Goal: Information Seeking & Learning: Understand process/instructions

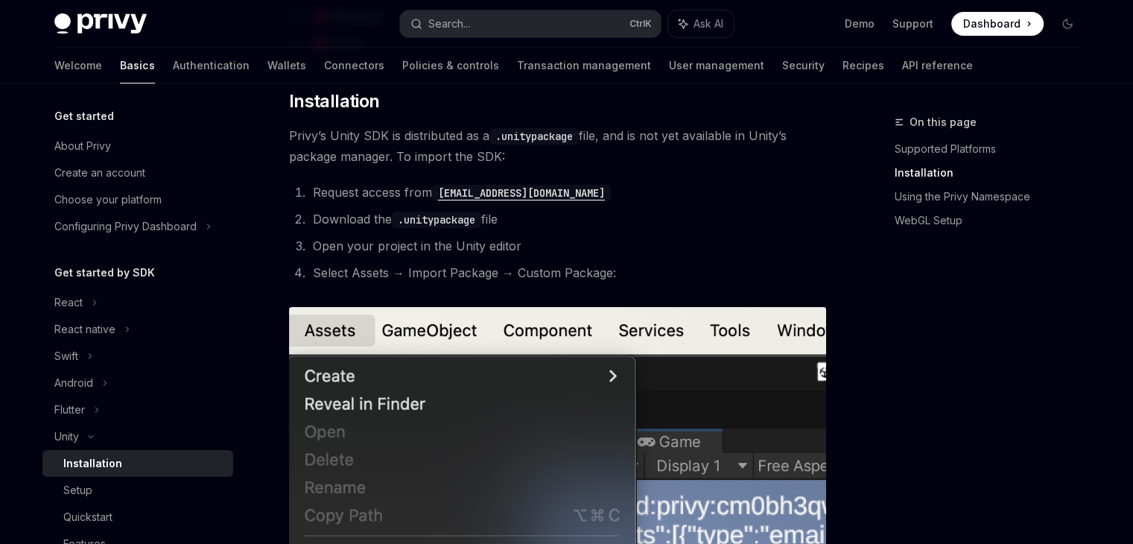
scroll to position [356, 0]
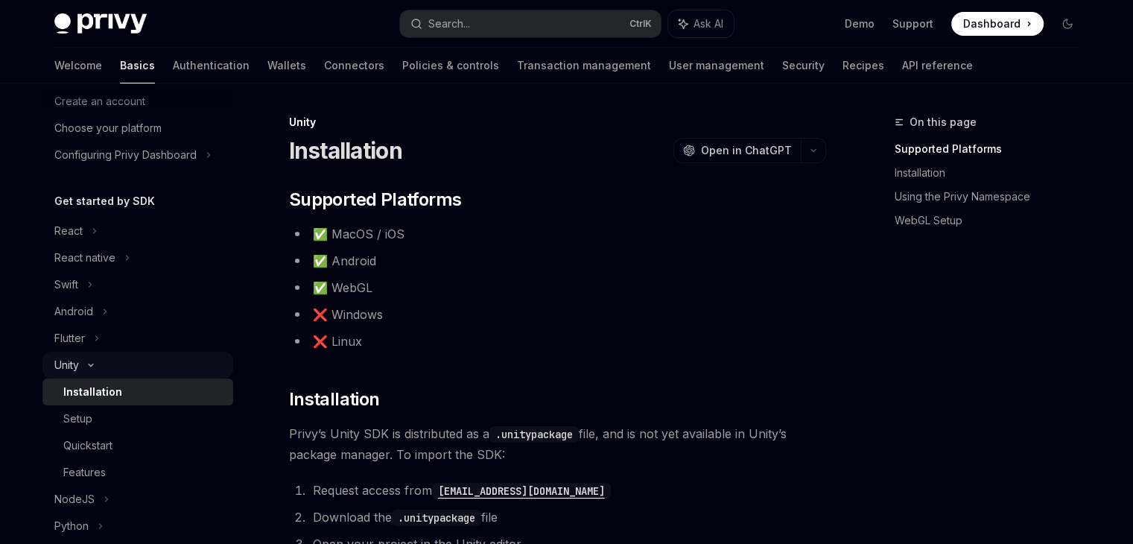
scroll to position [74, 0]
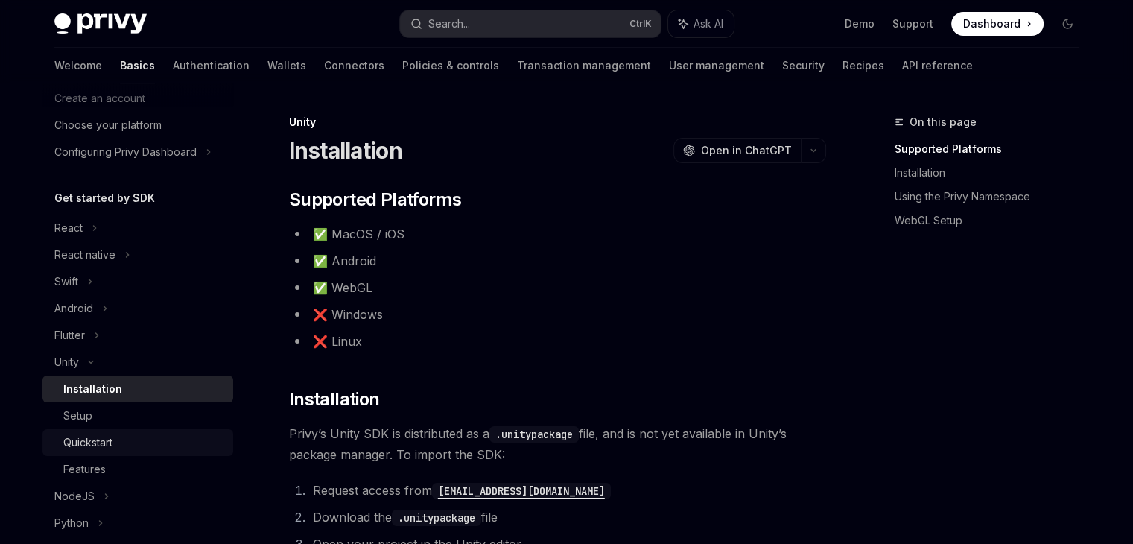
click at [138, 433] on div "Quickstart" at bounding box center [143, 442] width 161 height 18
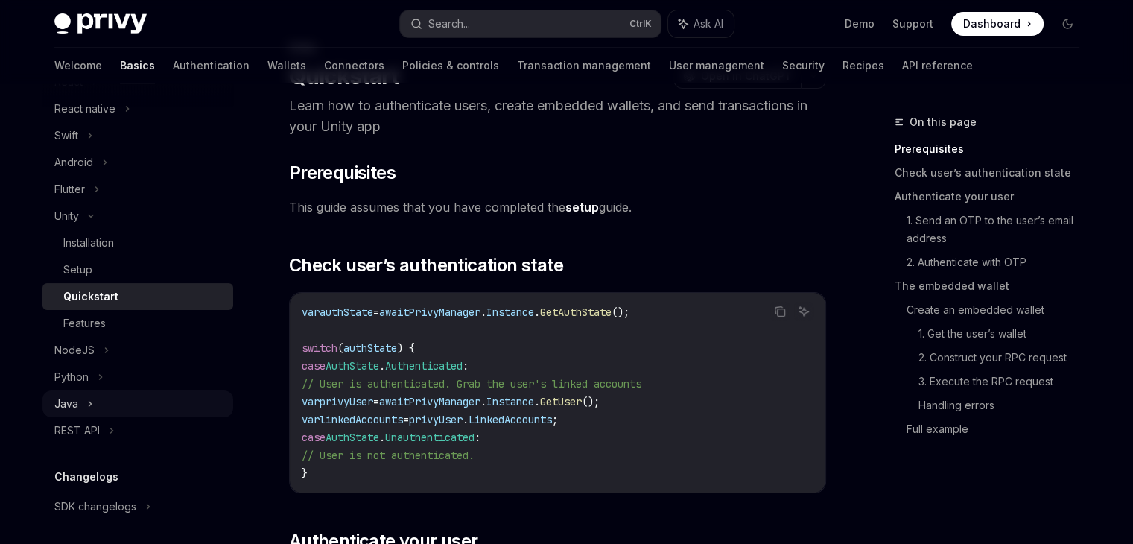
scroll to position [223, 0]
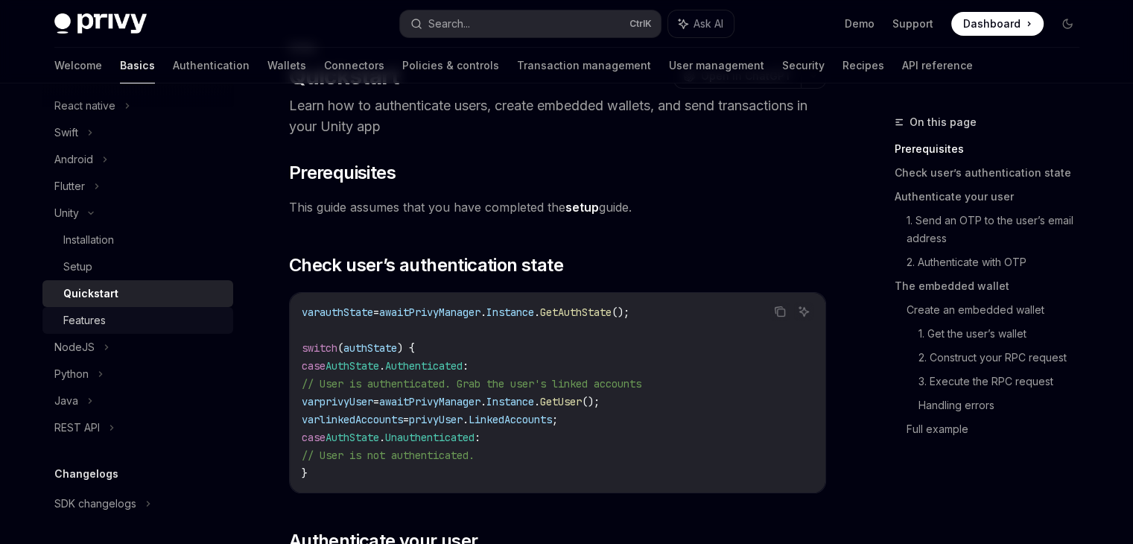
click at [106, 326] on div "Features" at bounding box center [143, 320] width 161 height 18
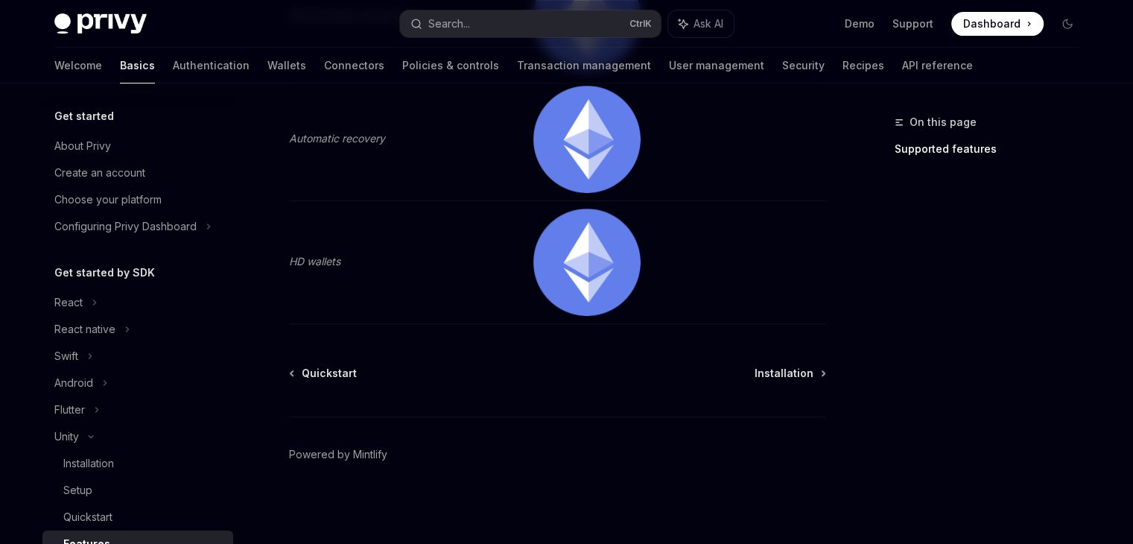
click at [92, 117] on h5 "Get started" at bounding box center [84, 116] width 60 height 18
click at [92, 118] on h5 "Get started" at bounding box center [84, 116] width 60 height 18
drag, startPoint x: 90, startPoint y: 115, endPoint x: 83, endPoint y: 133, distance: 19.1
click at [85, 128] on div "Get started About Privy Create an account Choose your platform Configuring Priv…" at bounding box center [137, 173] width 191 height 133
click at [80, 141] on div "About Privy" at bounding box center [82, 146] width 57 height 18
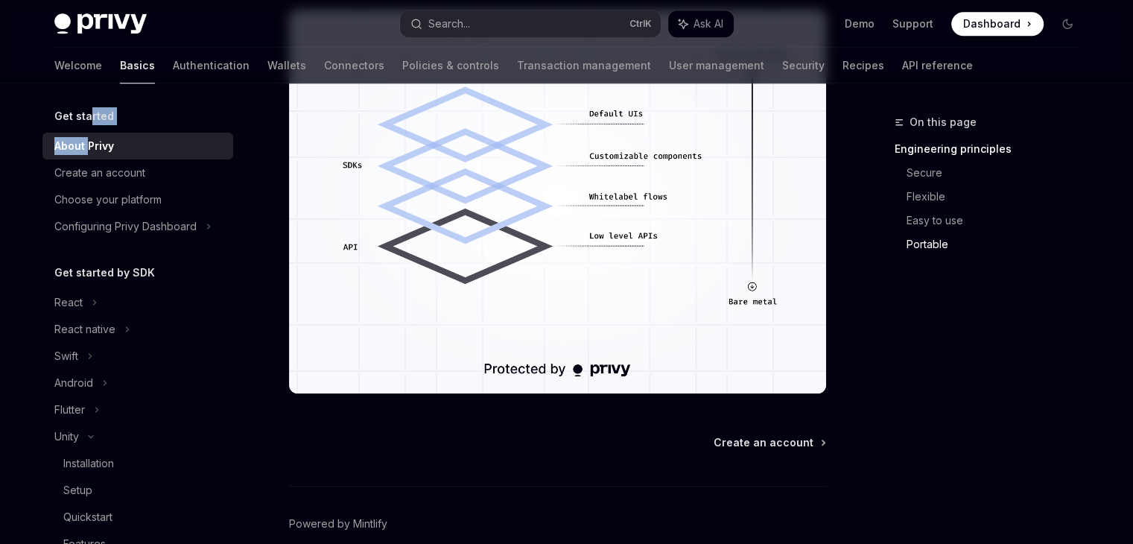
scroll to position [1330, 0]
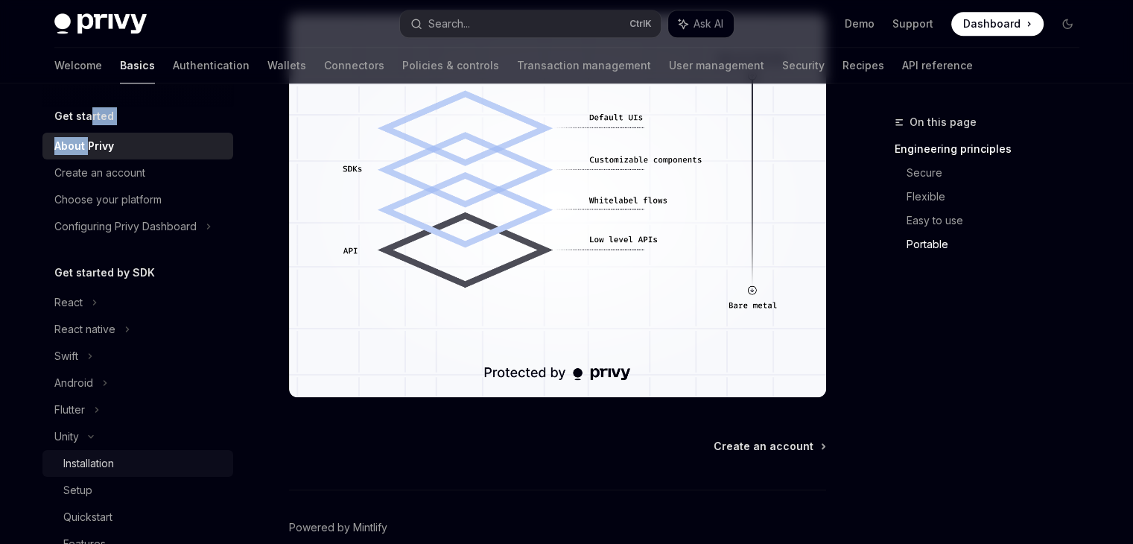
click at [92, 468] on div "Installation" at bounding box center [88, 463] width 51 height 18
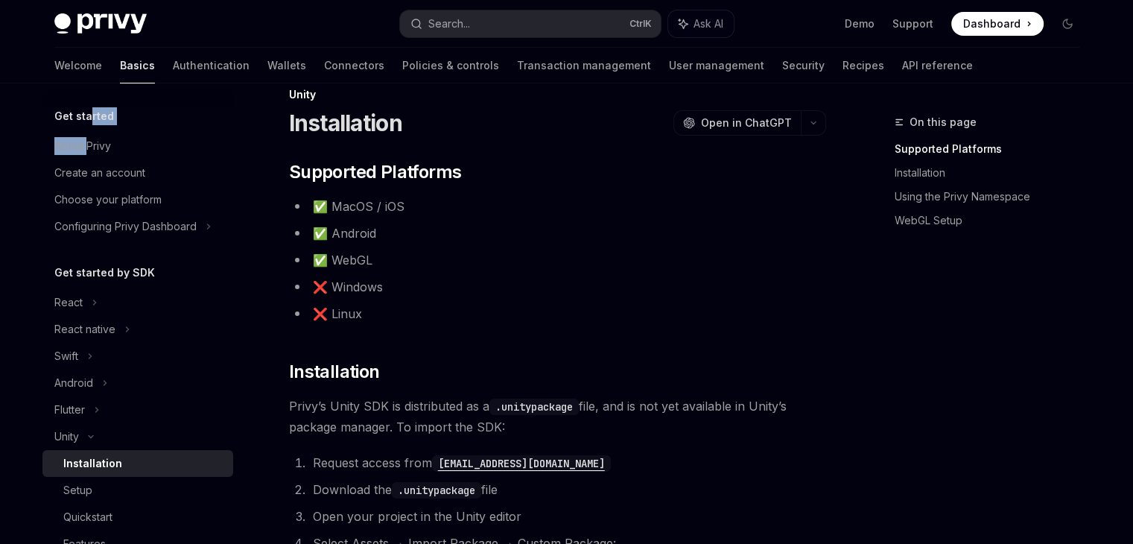
scroll to position [149, 0]
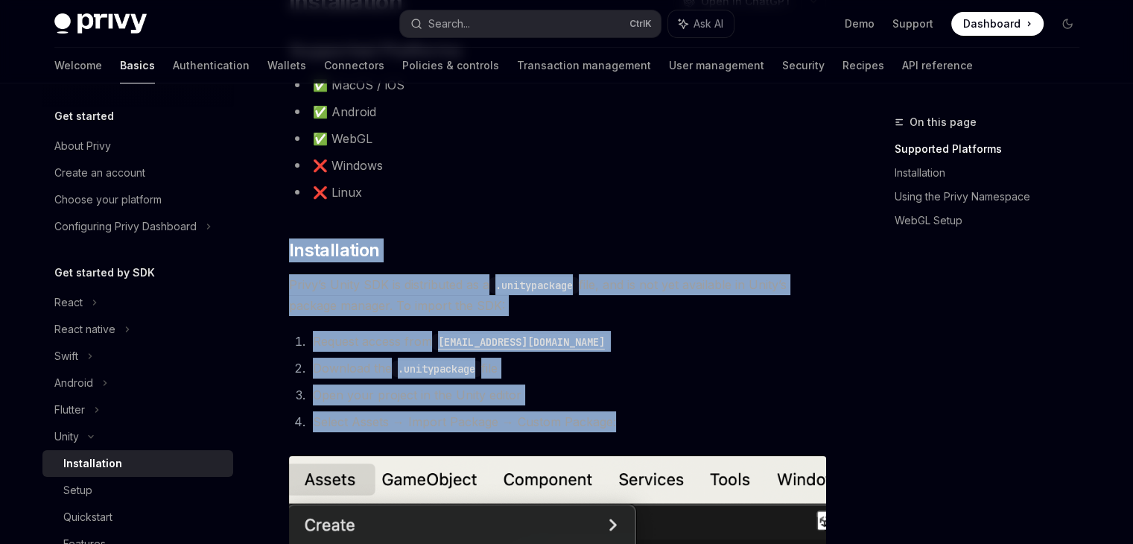
drag, startPoint x: 289, startPoint y: 252, endPoint x: 625, endPoint y: 413, distance: 372.7
copy div "Installation Privy’s Unity SDK is distributed as a .unitypackage file, and is n…"
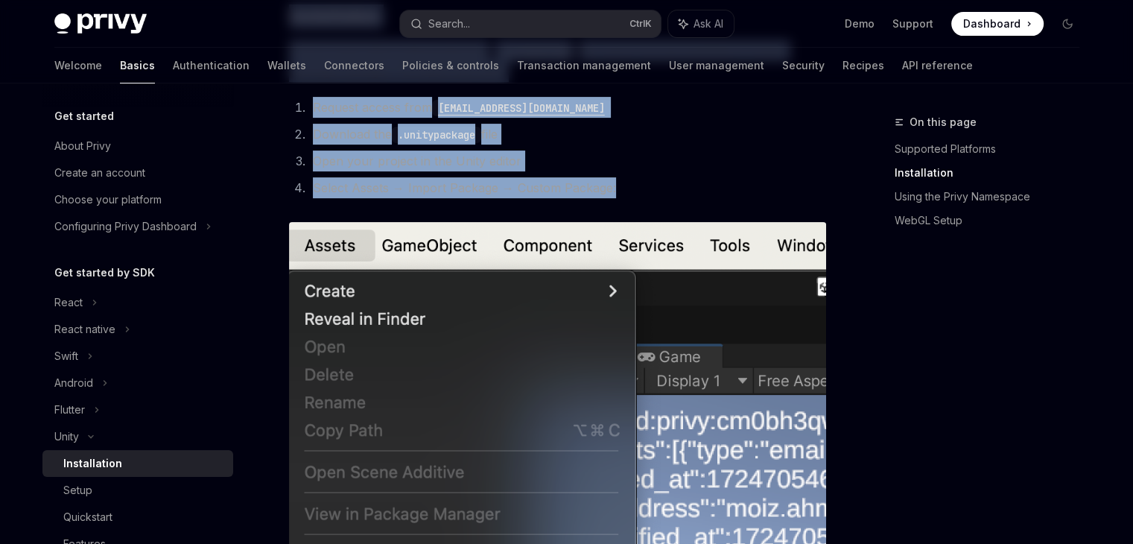
scroll to position [447, 0]
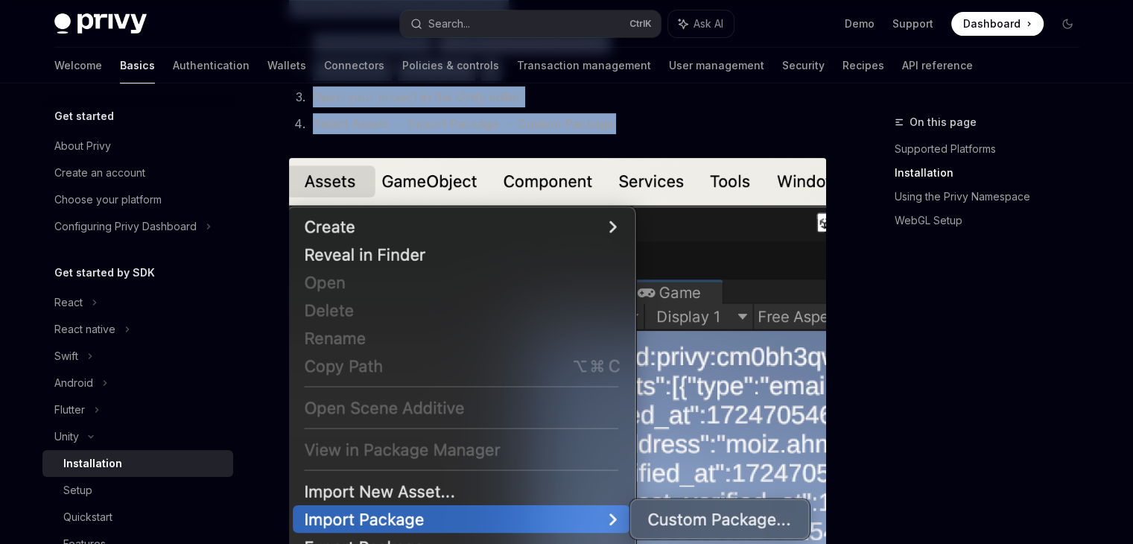
click at [556, 260] on img at bounding box center [557, 362] width 537 height 409
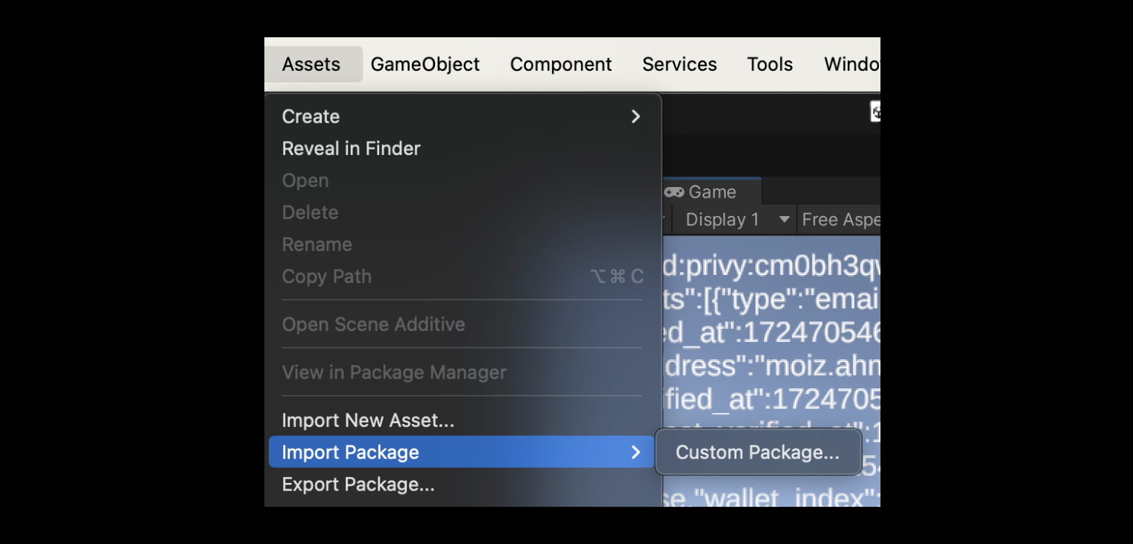
click at [556, 260] on img at bounding box center [572, 271] width 616 height 469
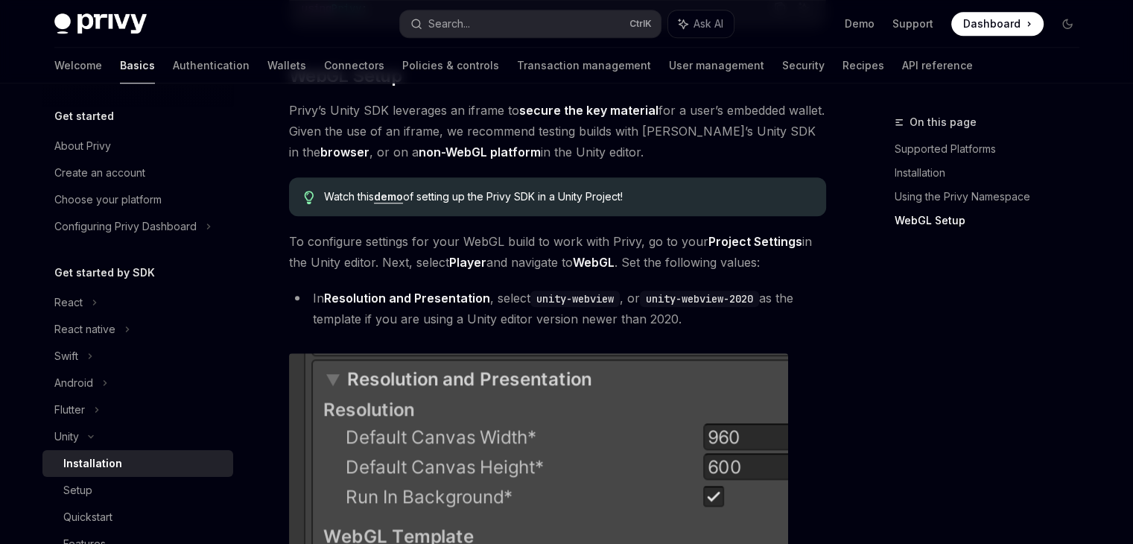
scroll to position [1341, 0]
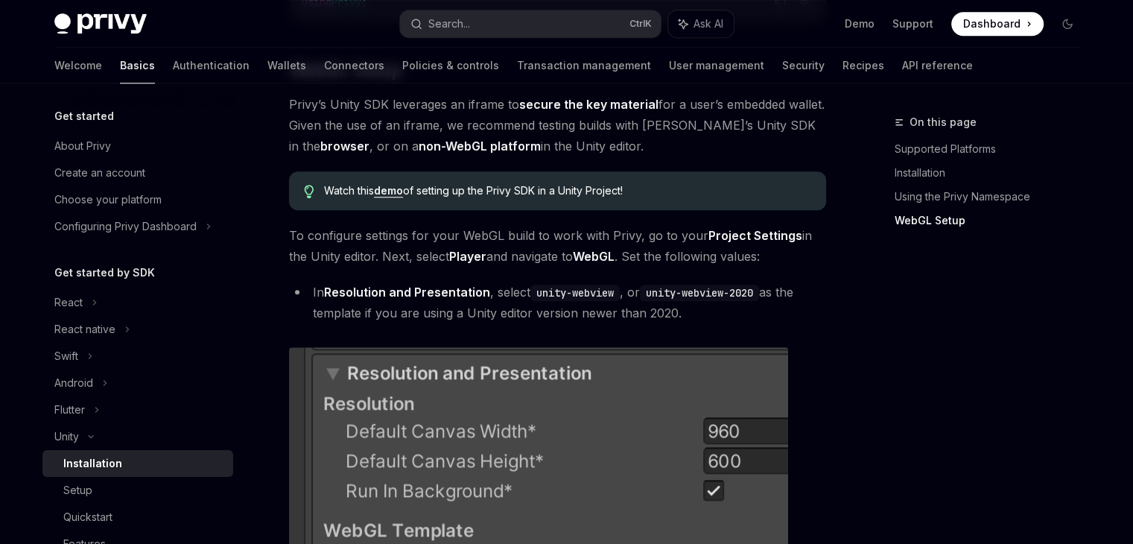
click at [380, 191] on link "demo" at bounding box center [388, 190] width 29 height 13
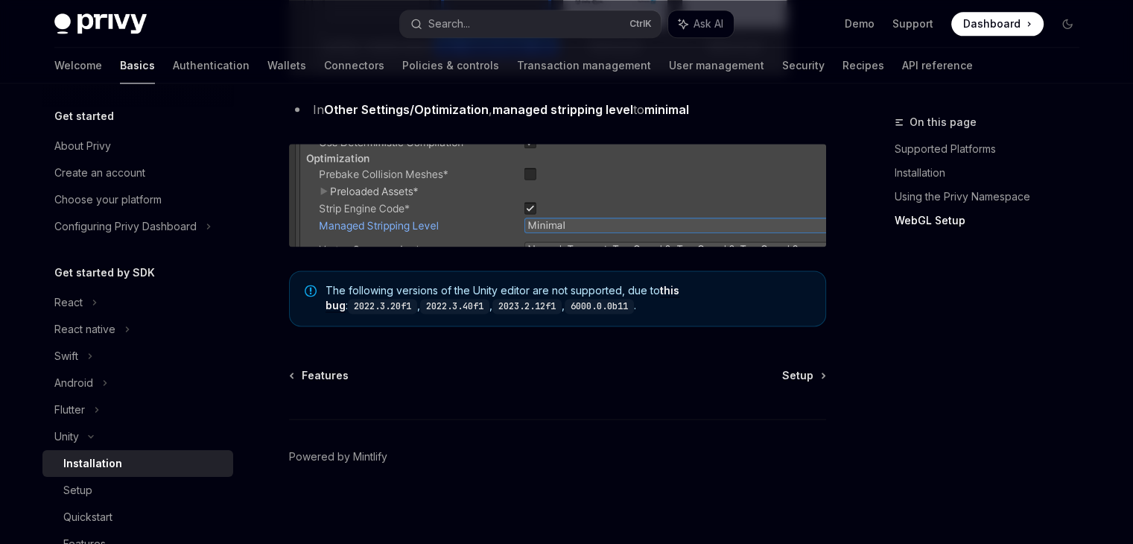
scroll to position [1971, 0]
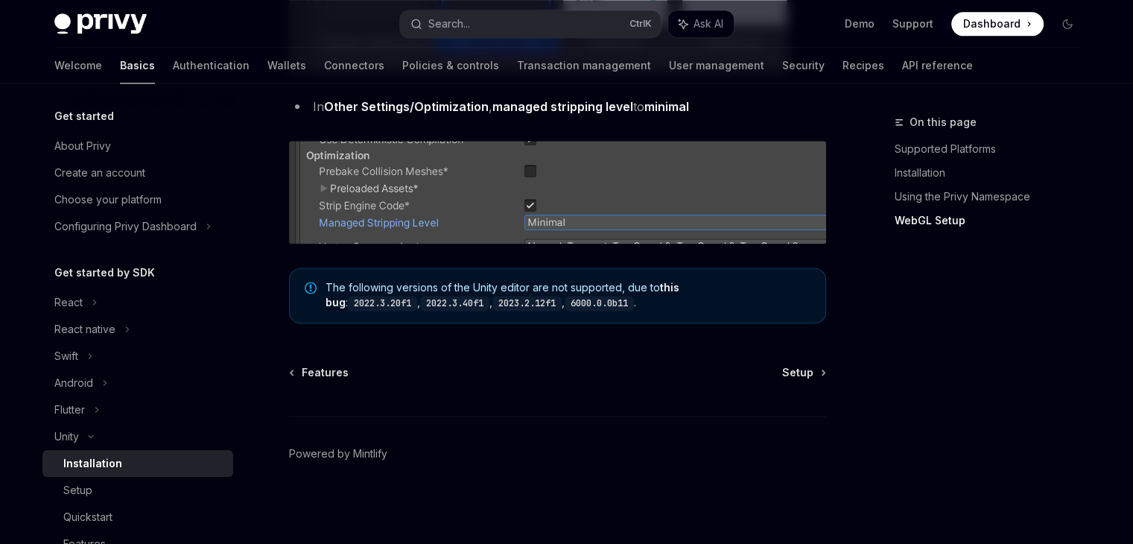
click at [329, 288] on span "The following versions of the Unity editor are not supported, due to this bug :…" at bounding box center [567, 295] width 485 height 31
click at [314, 283] on icon "Note" at bounding box center [311, 288] width 12 height 12
click at [313, 283] on icon "Note" at bounding box center [311, 288] width 12 height 12
click at [324, 284] on div "The following versions of the Unity editor are not supported, due to this bug :…" at bounding box center [557, 295] width 537 height 56
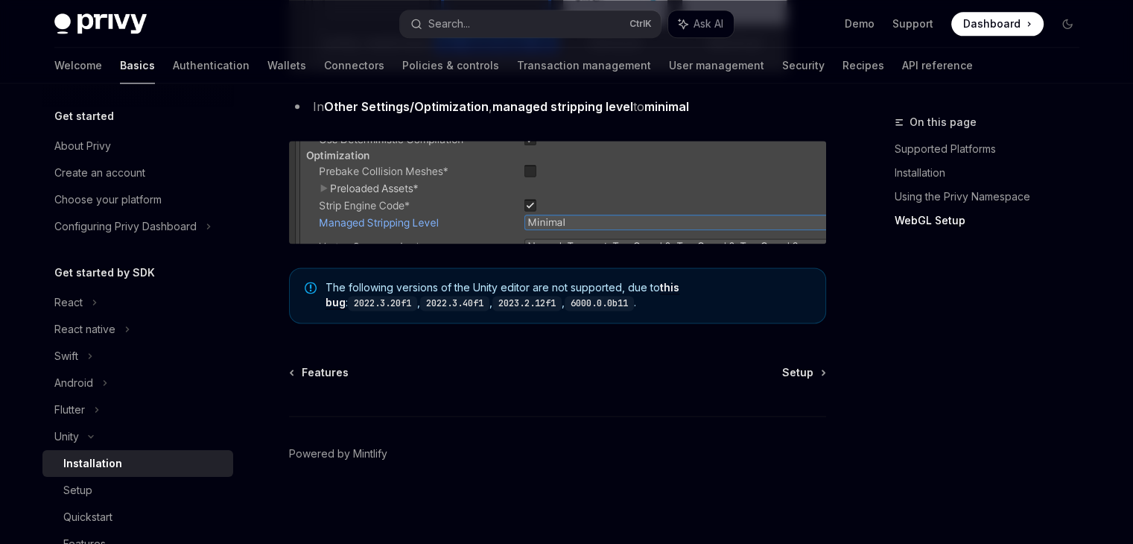
drag, startPoint x: 322, startPoint y: 284, endPoint x: 635, endPoint y: 308, distance: 313.7
click at [635, 308] on div "The following versions of the Unity editor are not supported, due to this bug :…" at bounding box center [557, 295] width 537 height 56
copy span "The following versions of the Unity editor are not supported, due to this bug :…"
click at [492, 308] on code "2023.2.12f1" at bounding box center [526, 303] width 69 height 15
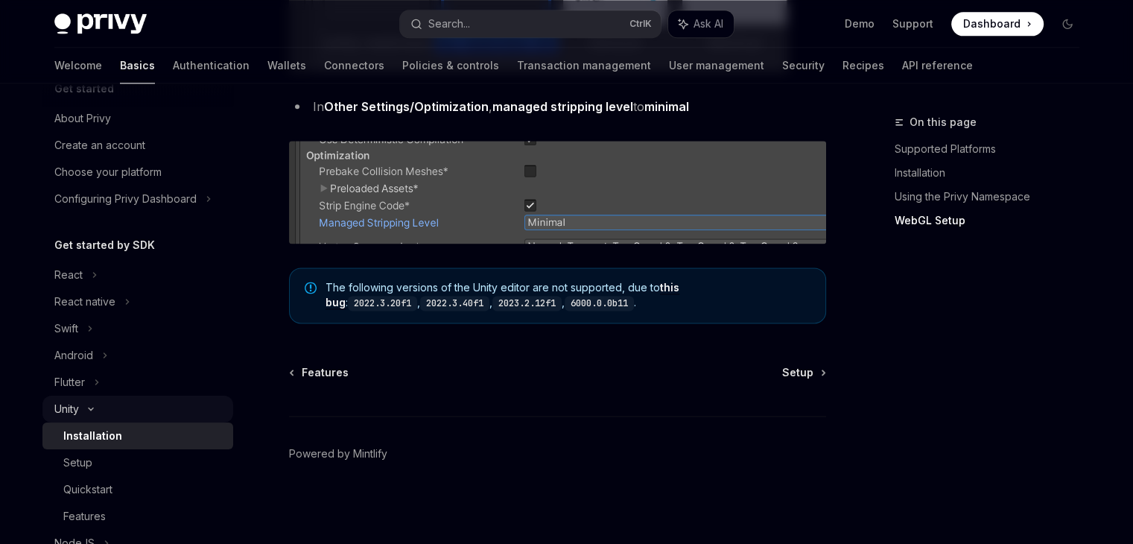
scroll to position [74, 0]
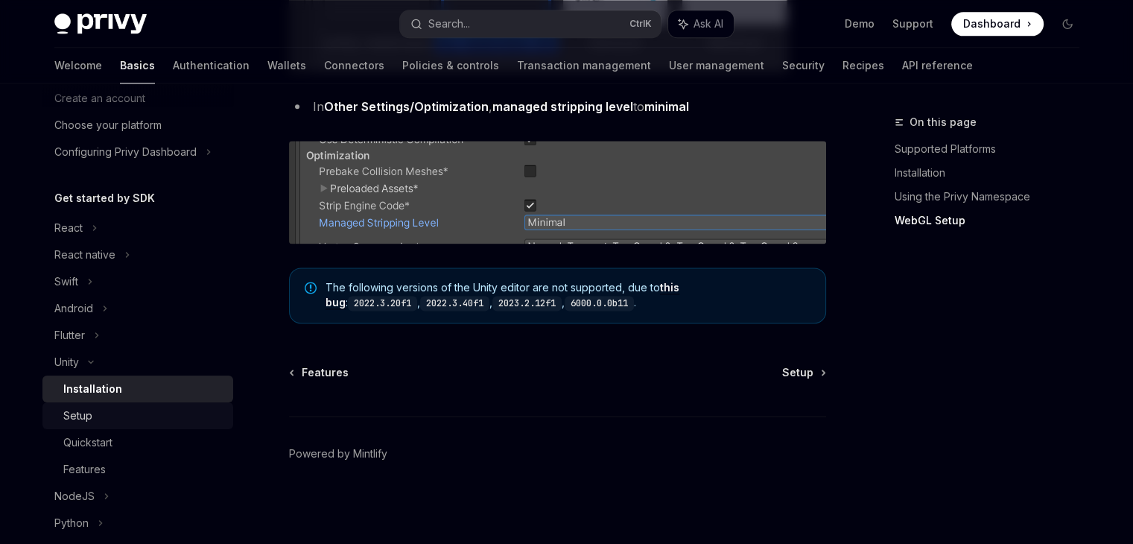
click at [104, 410] on div "Setup" at bounding box center [143, 416] width 161 height 18
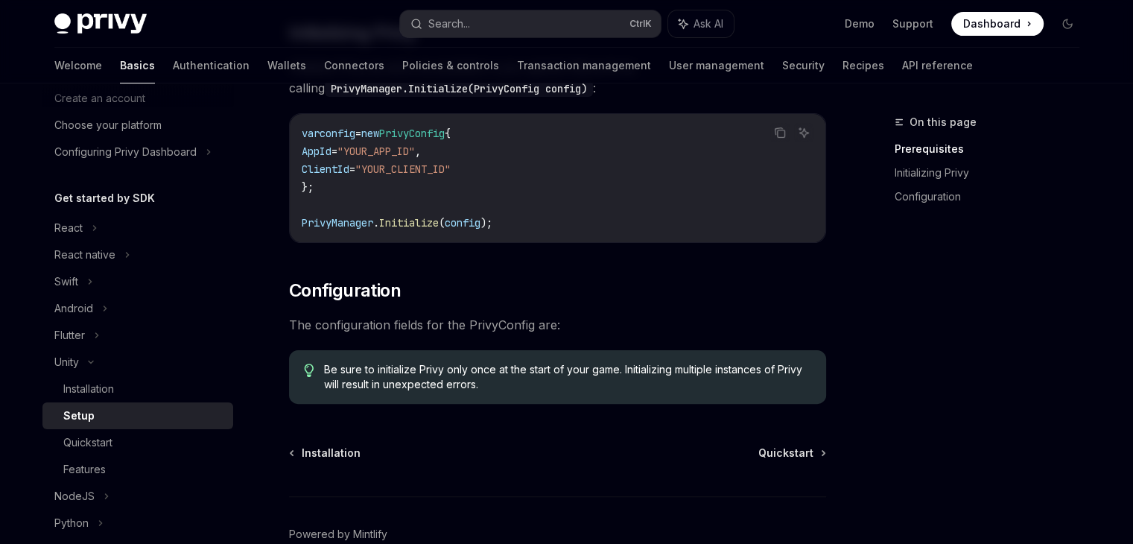
scroll to position [131, 0]
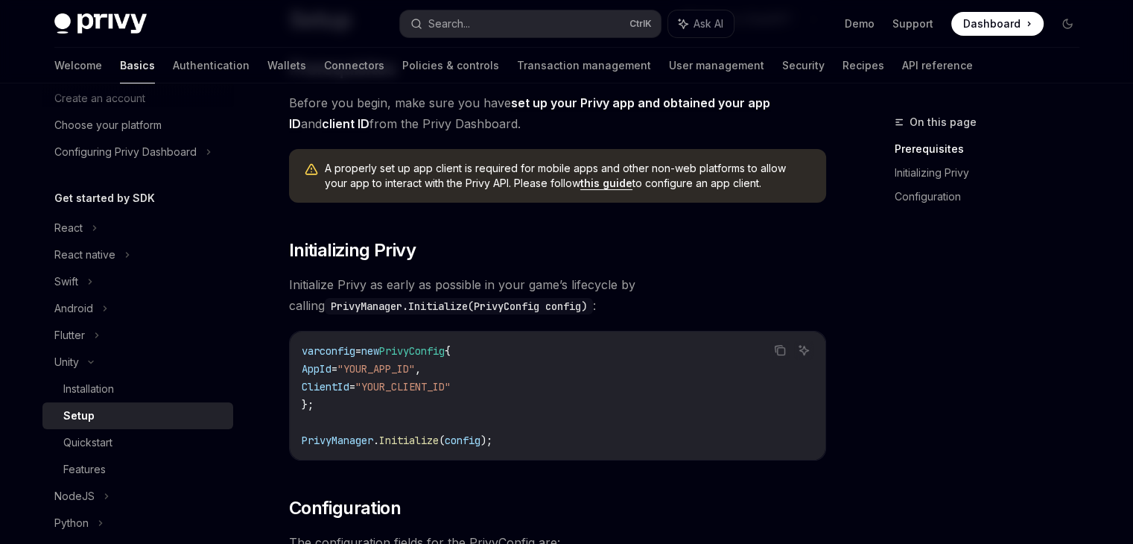
click at [584, 188] on link "this guide" at bounding box center [606, 183] width 52 height 13
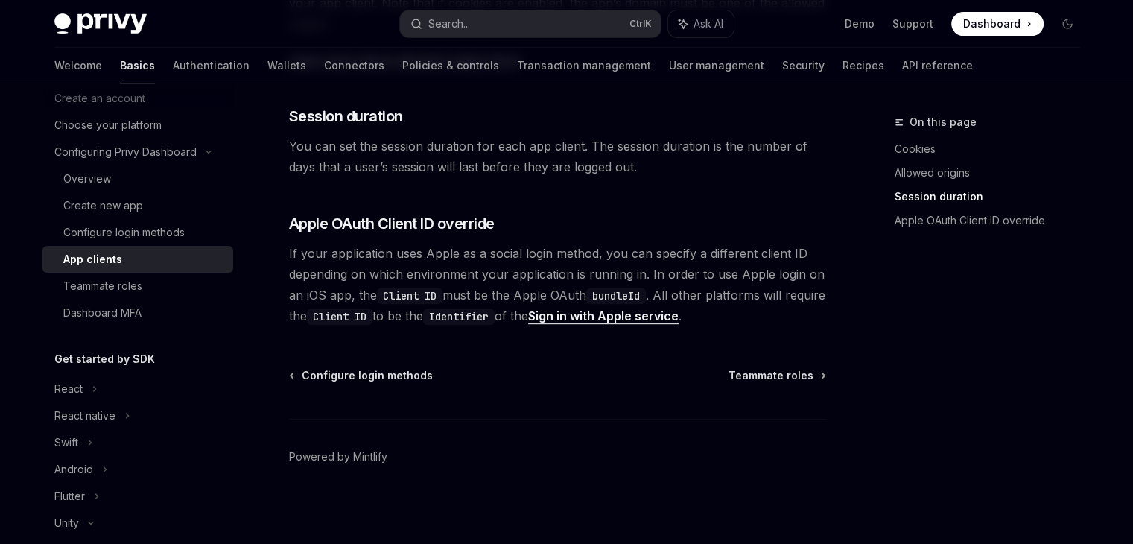
scroll to position [646, 0]
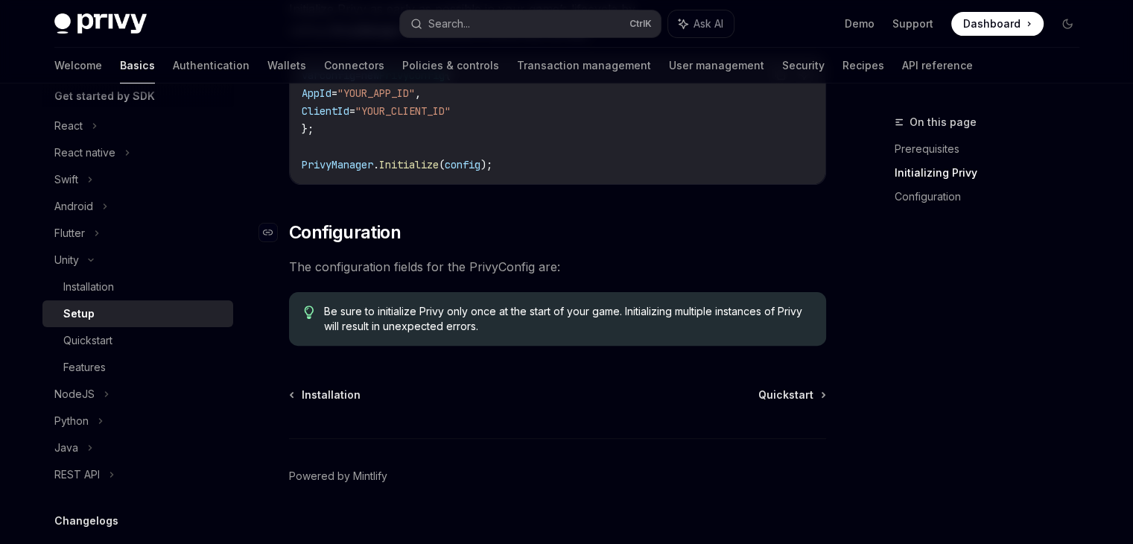
scroll to position [429, 0]
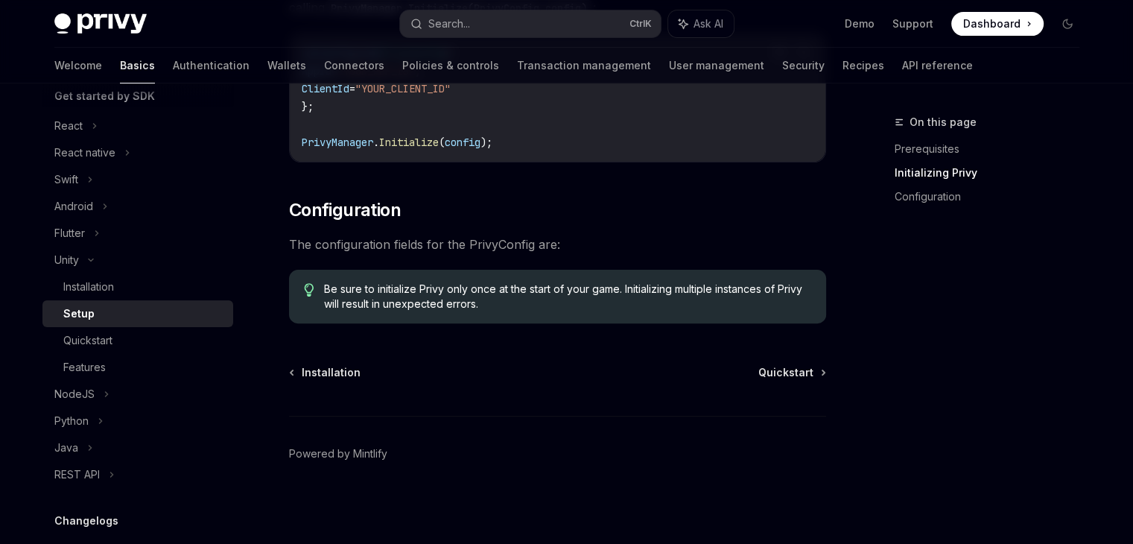
click at [115, 305] on div "Setup" at bounding box center [143, 314] width 161 height 18
click at [127, 328] on link "Quickstart" at bounding box center [137, 340] width 191 height 27
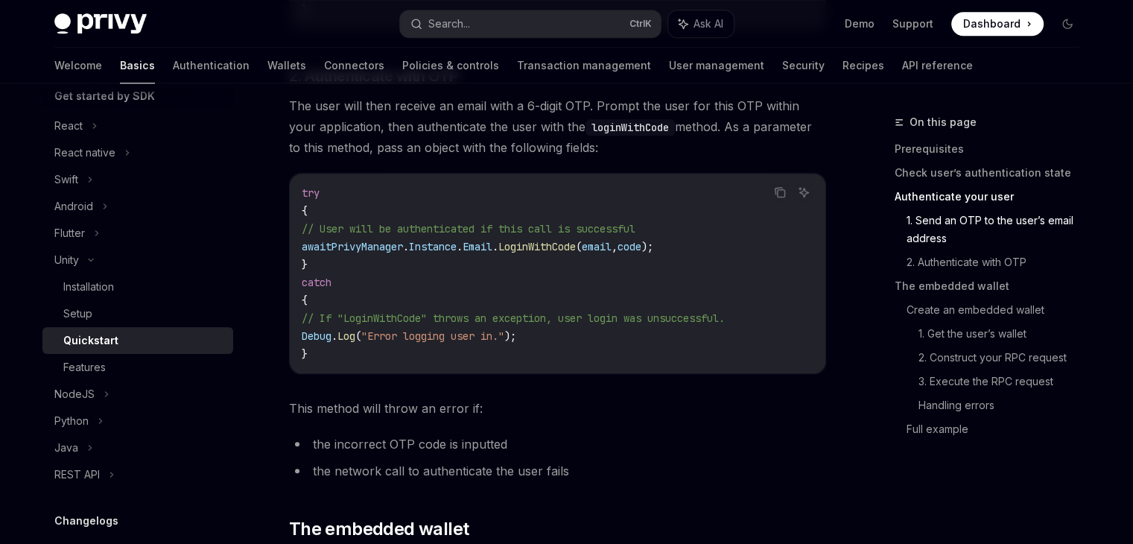
scroll to position [1192, 0]
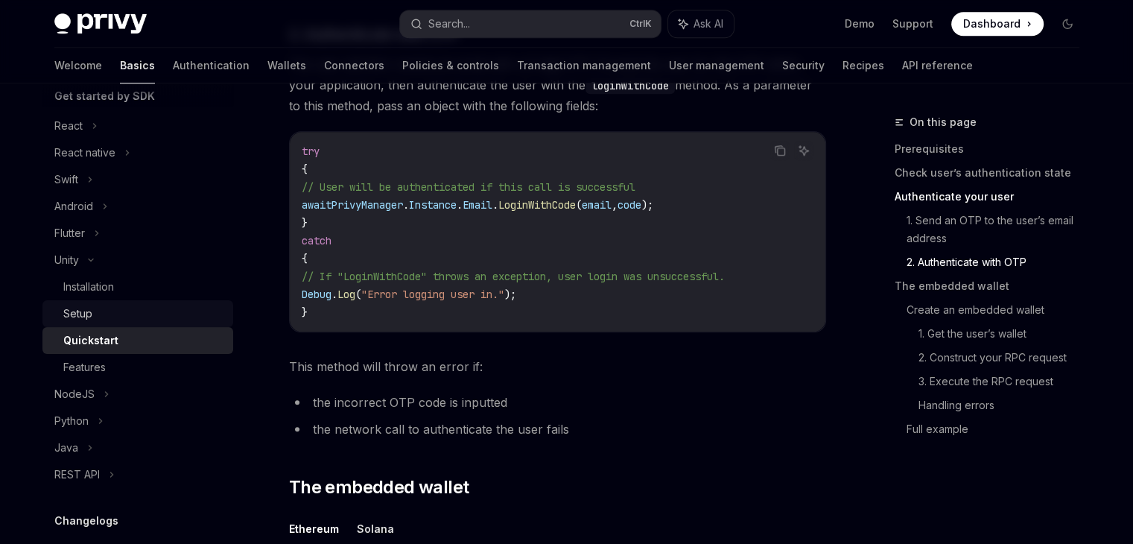
click at [106, 303] on link "Setup" at bounding box center [137, 313] width 191 height 27
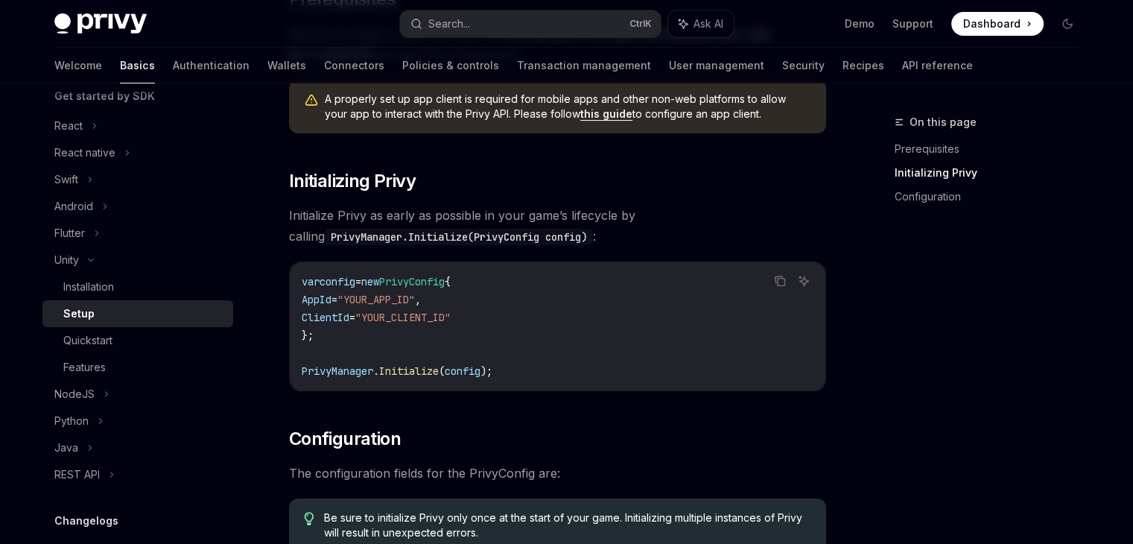
scroll to position [149, 0]
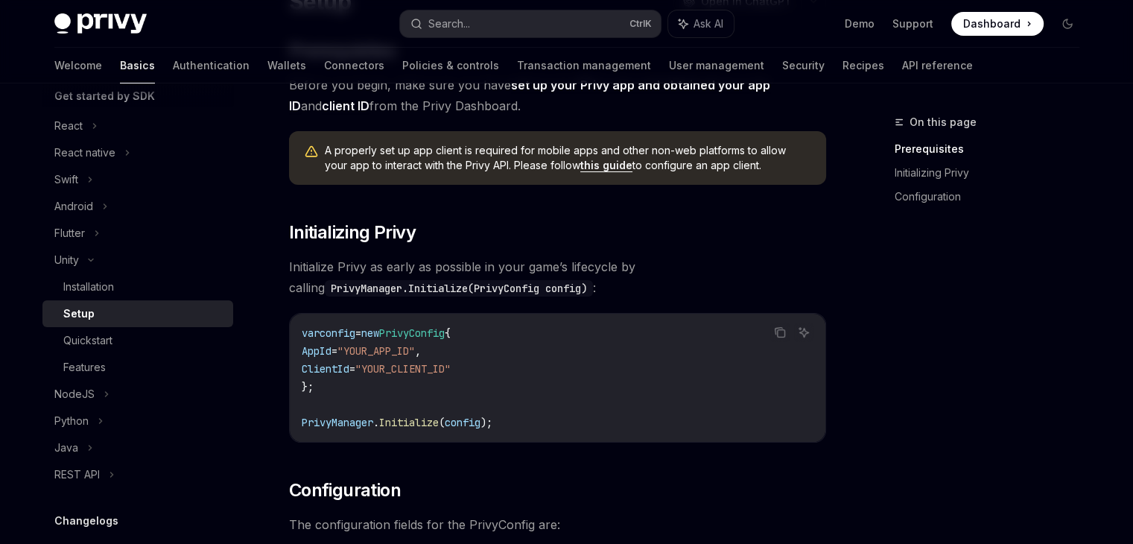
click at [580, 169] on link "this guide" at bounding box center [606, 165] width 52 height 13
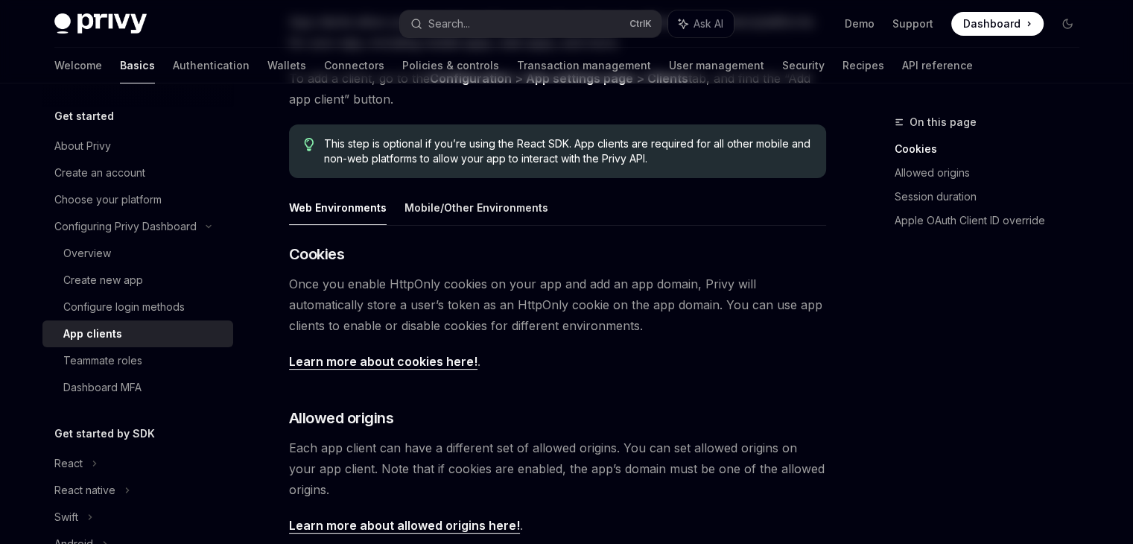
scroll to position [223, 0]
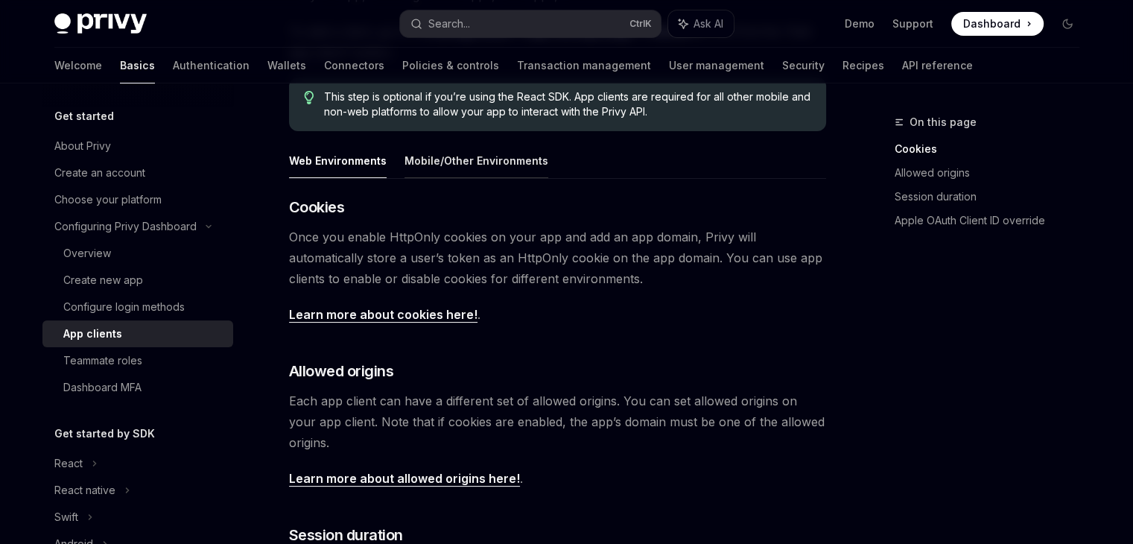
click at [453, 169] on button "Mobile/Other Environments" at bounding box center [476, 160] width 144 height 35
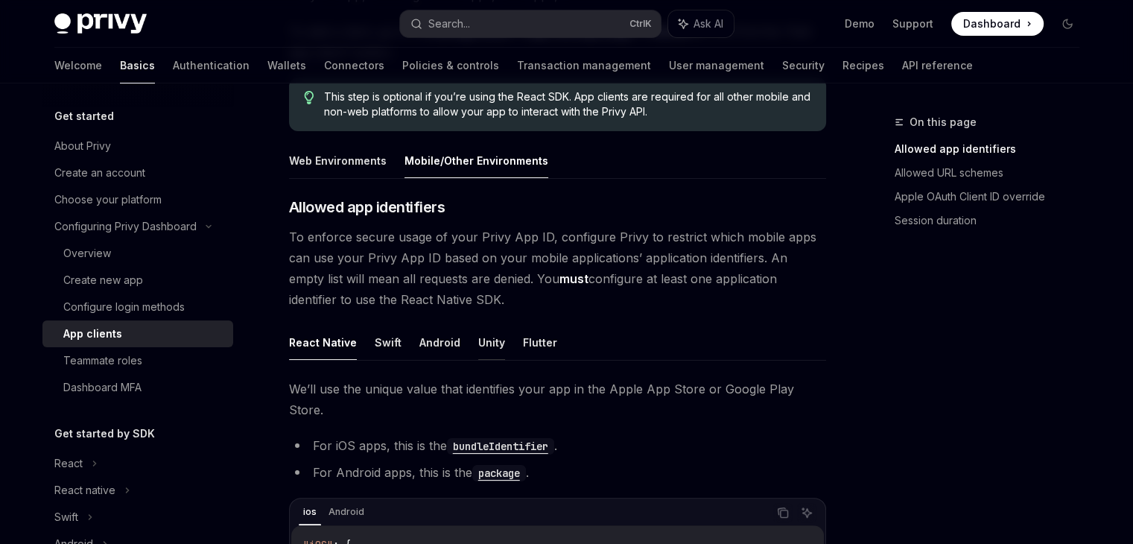
click at [489, 342] on button "Unity" at bounding box center [491, 342] width 27 height 35
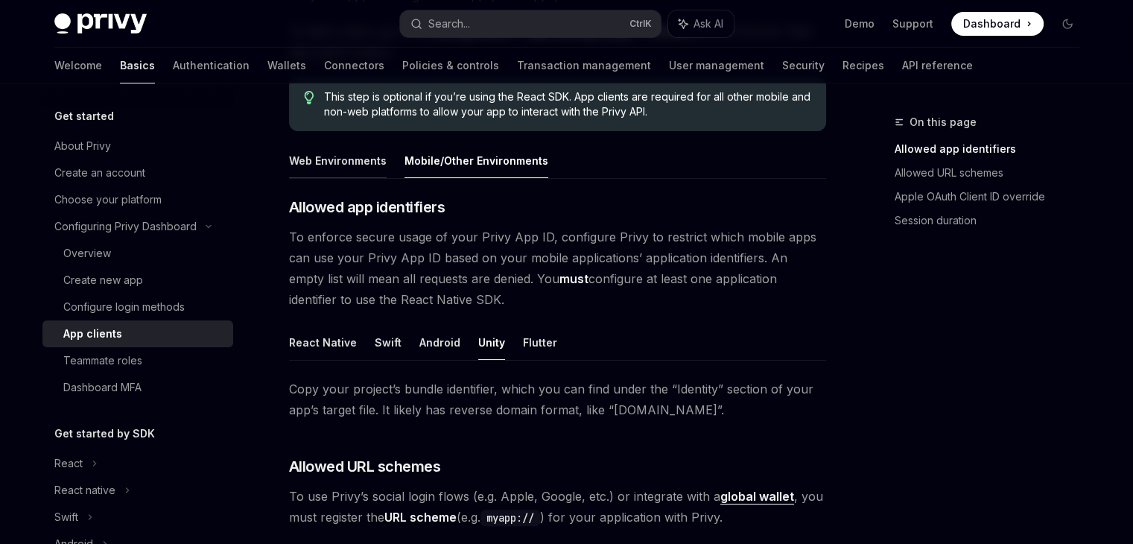
click at [369, 168] on button "Web Environments" at bounding box center [338, 160] width 98 height 35
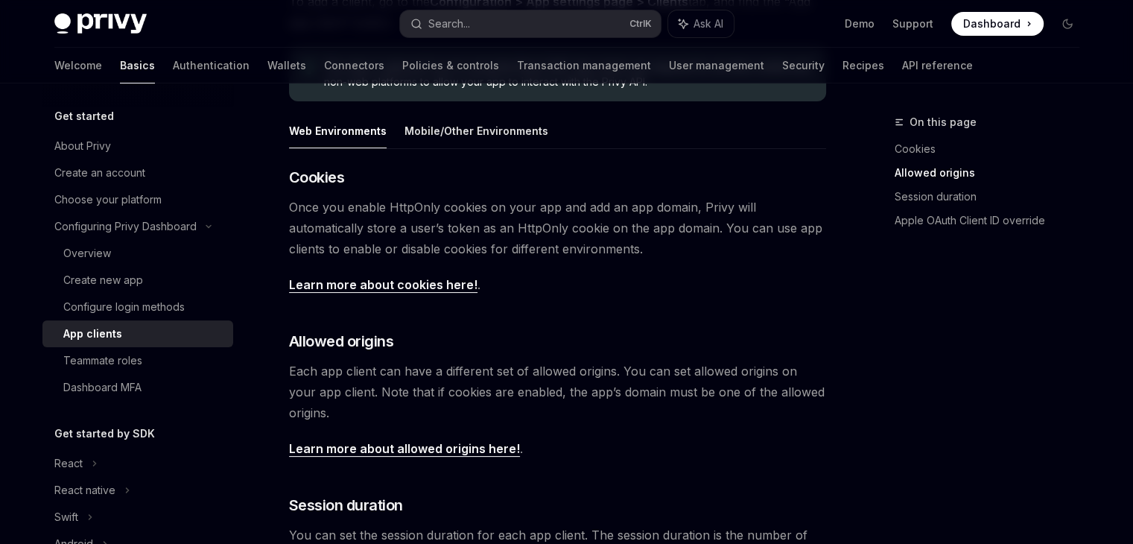
scroll to position [223, 0]
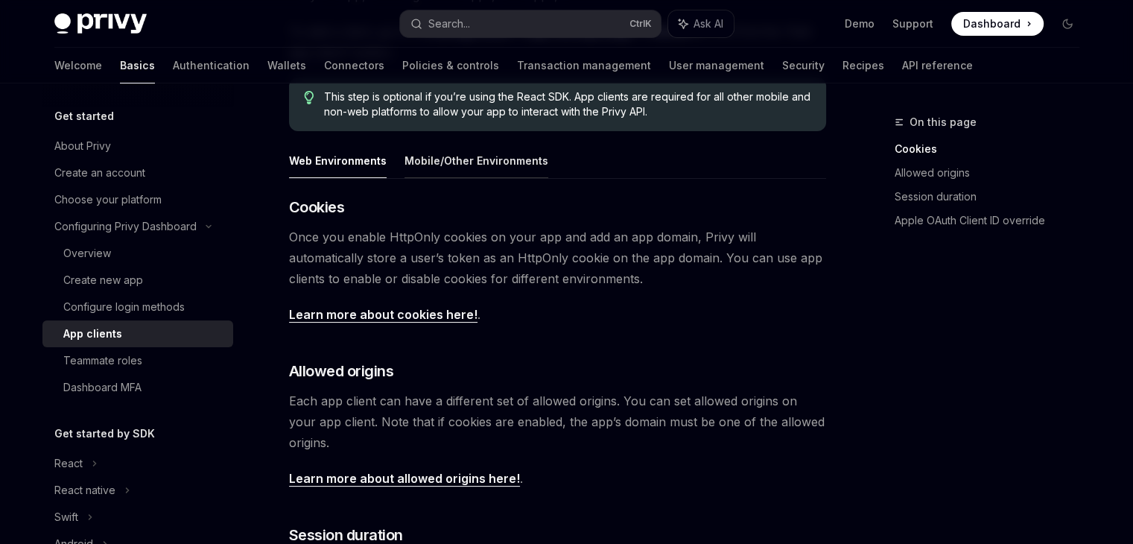
click at [459, 162] on button "Mobile/Other Environments" at bounding box center [476, 160] width 144 height 35
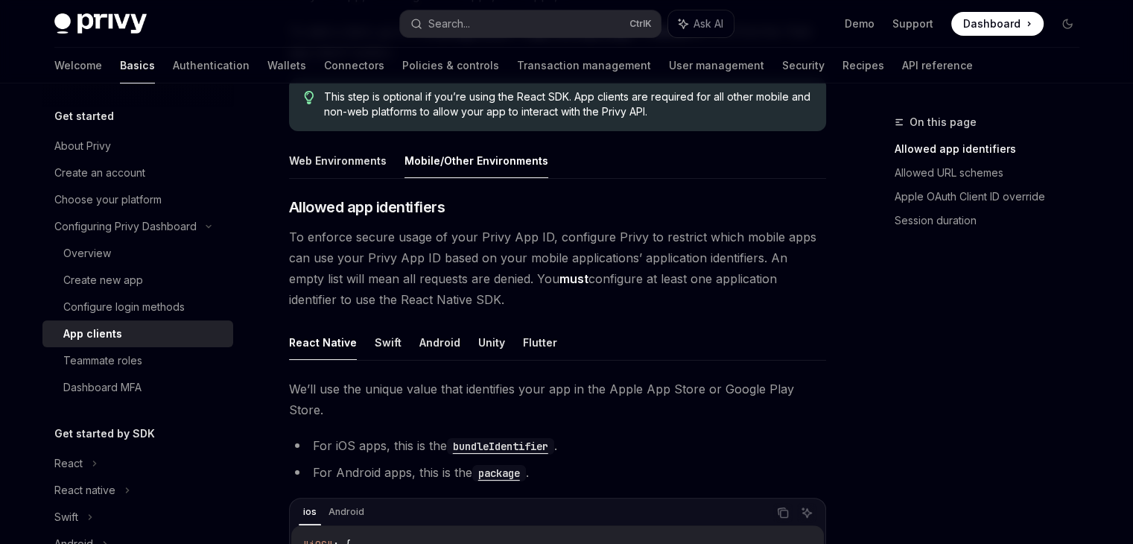
click at [468, 346] on ul "React Native Swift Android Unity Flutter" at bounding box center [557, 343] width 537 height 36
click at [481, 343] on button "Unity" at bounding box center [491, 342] width 27 height 35
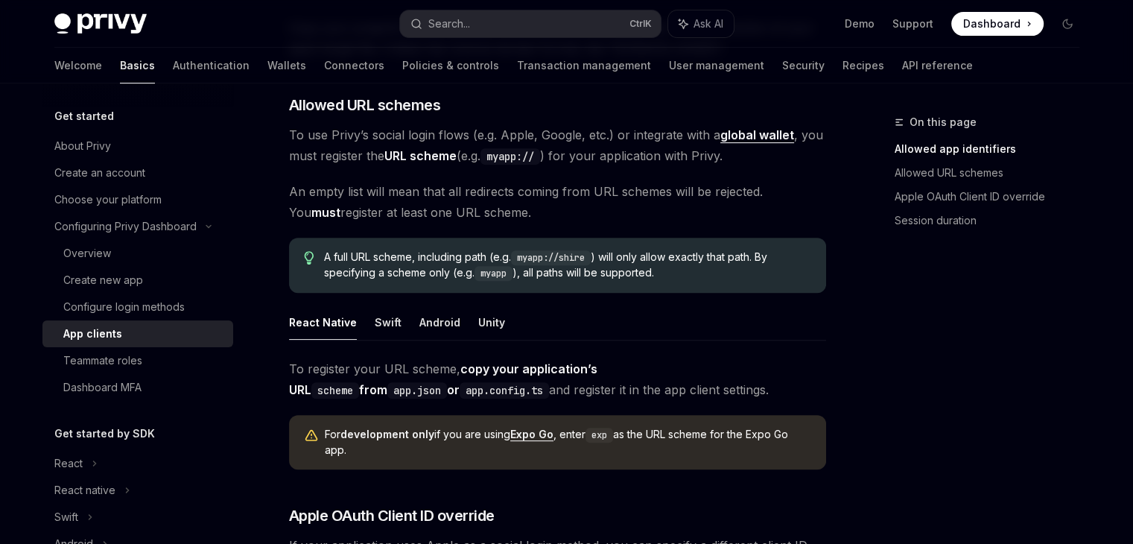
scroll to position [596, 0]
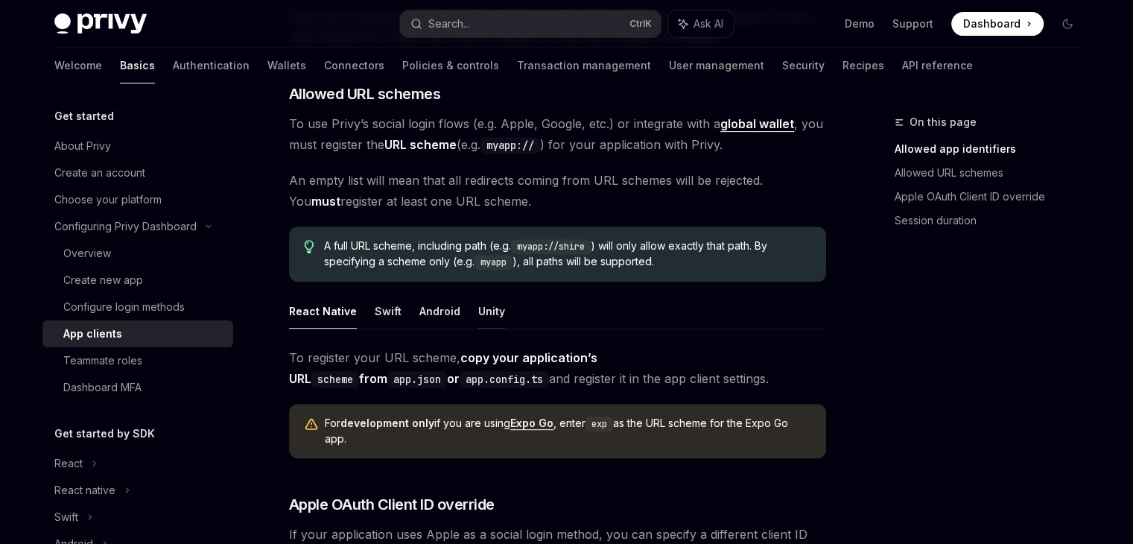
click at [478, 309] on button "Unity" at bounding box center [491, 310] width 27 height 35
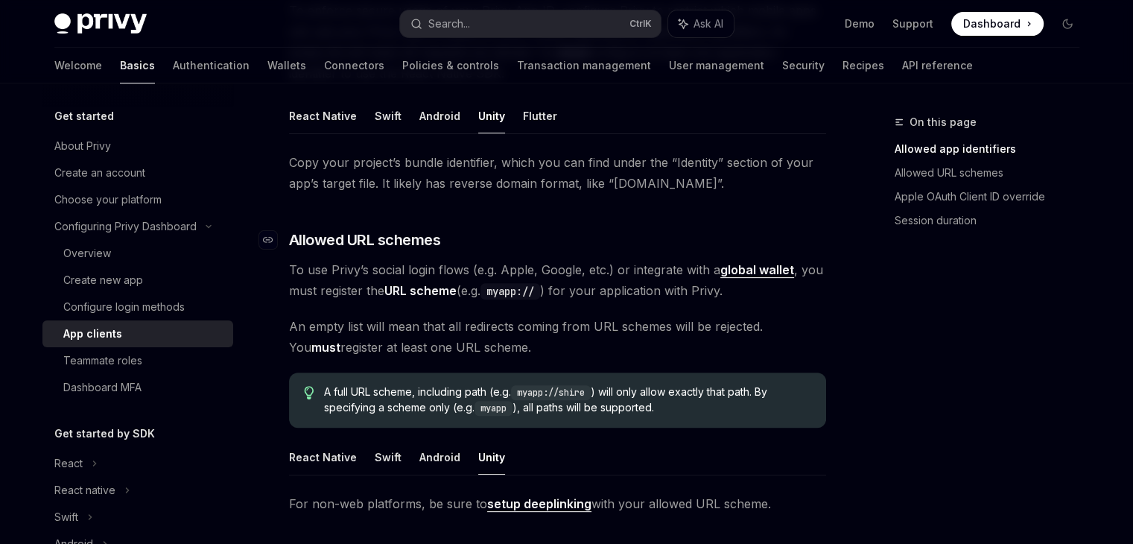
scroll to position [152, 0]
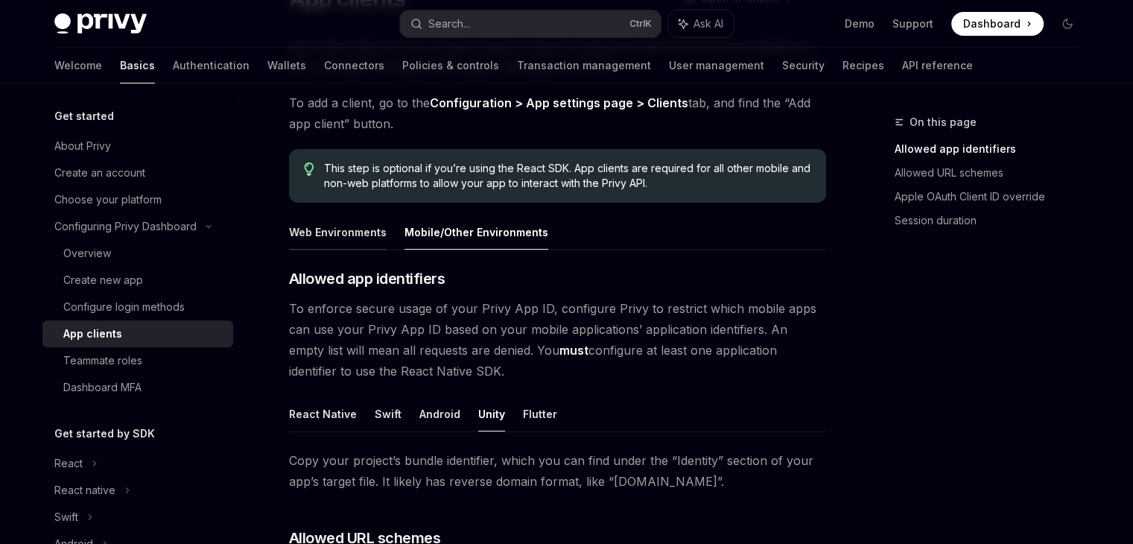
click at [314, 242] on button "Web Environments" at bounding box center [338, 231] width 98 height 35
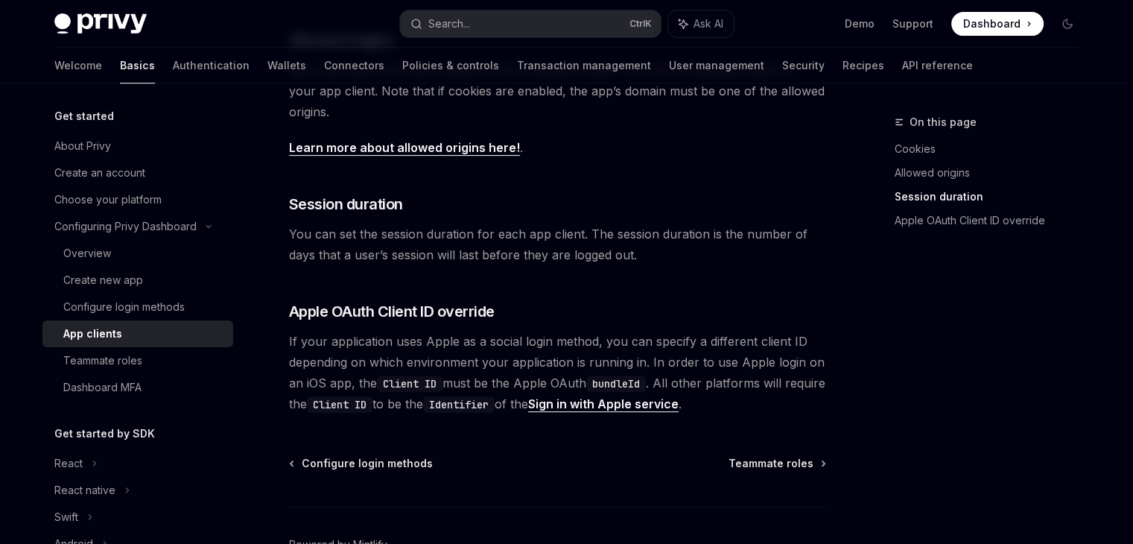
scroll to position [646, 0]
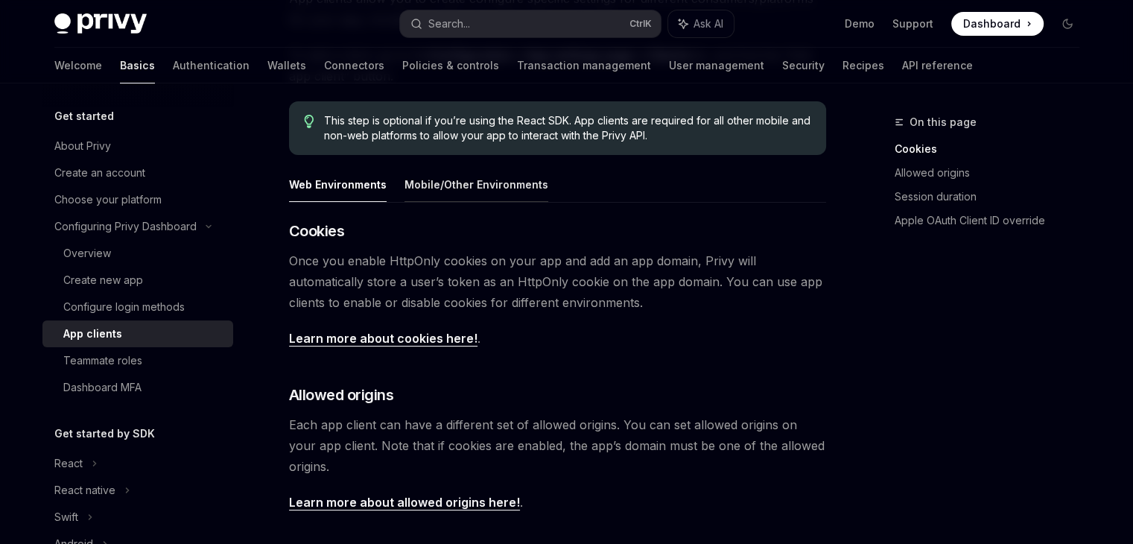
scroll to position [599, 0]
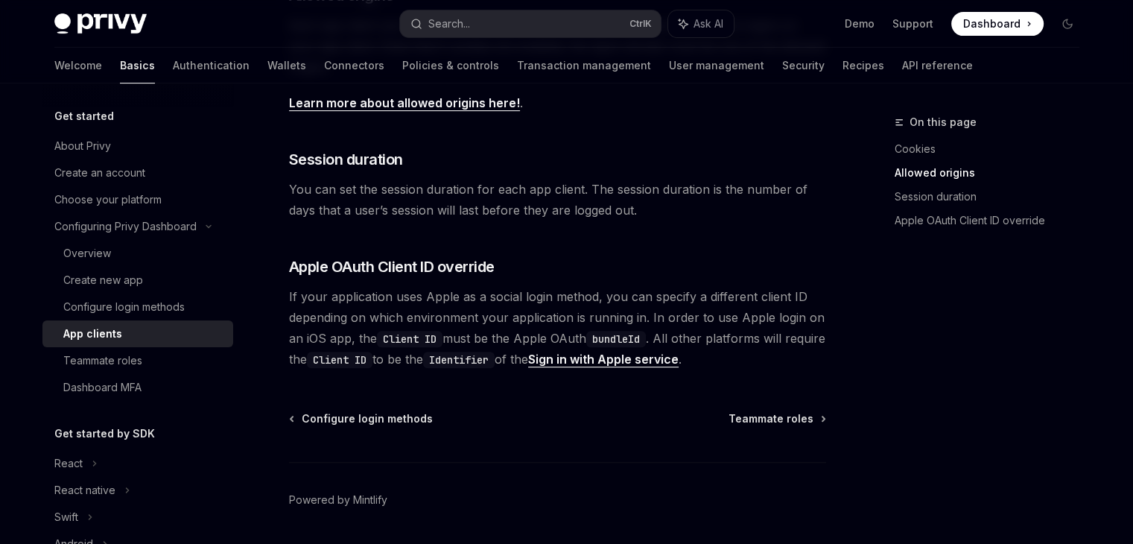
scroll to position [596, 0]
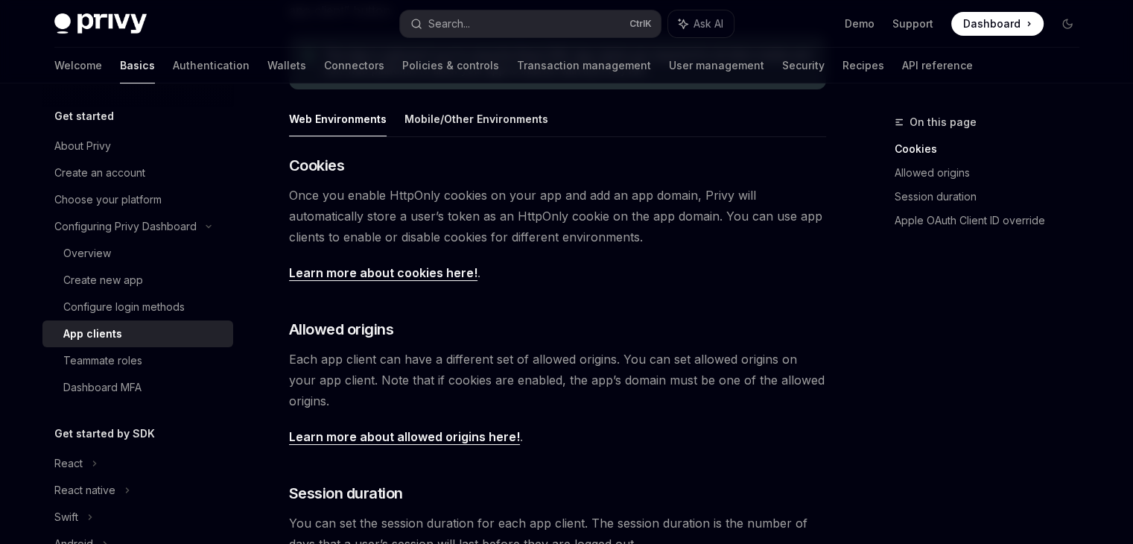
scroll to position [223, 0]
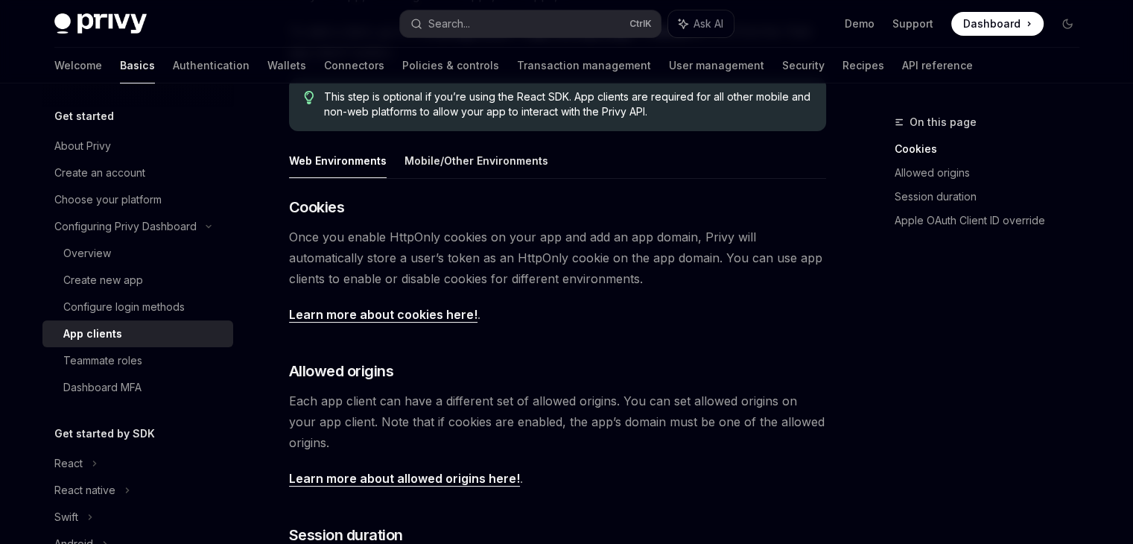
type textarea "*"
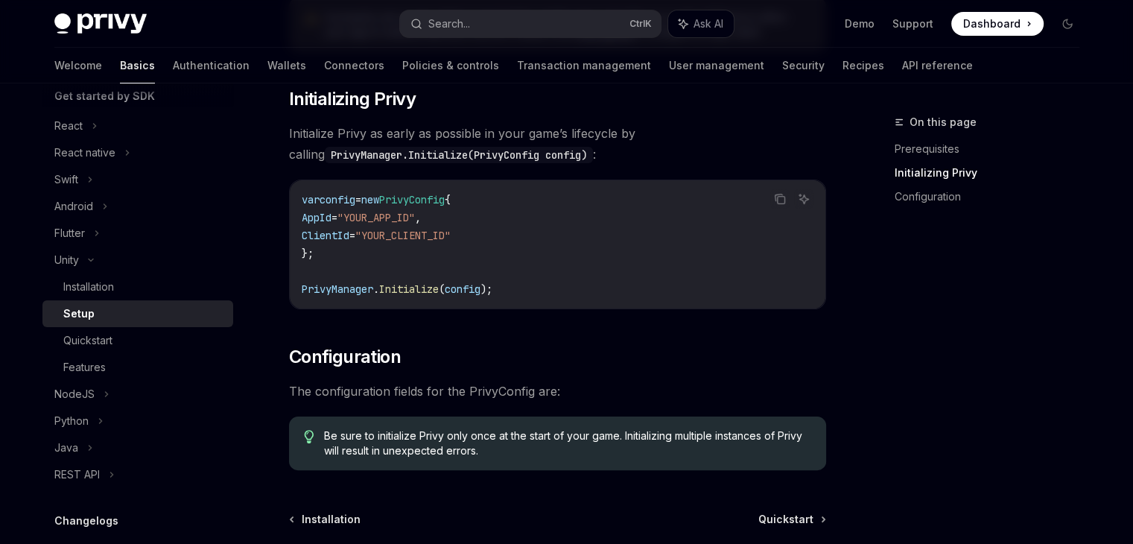
scroll to position [298, 0]
